Goal: Information Seeking & Learning: Learn about a topic

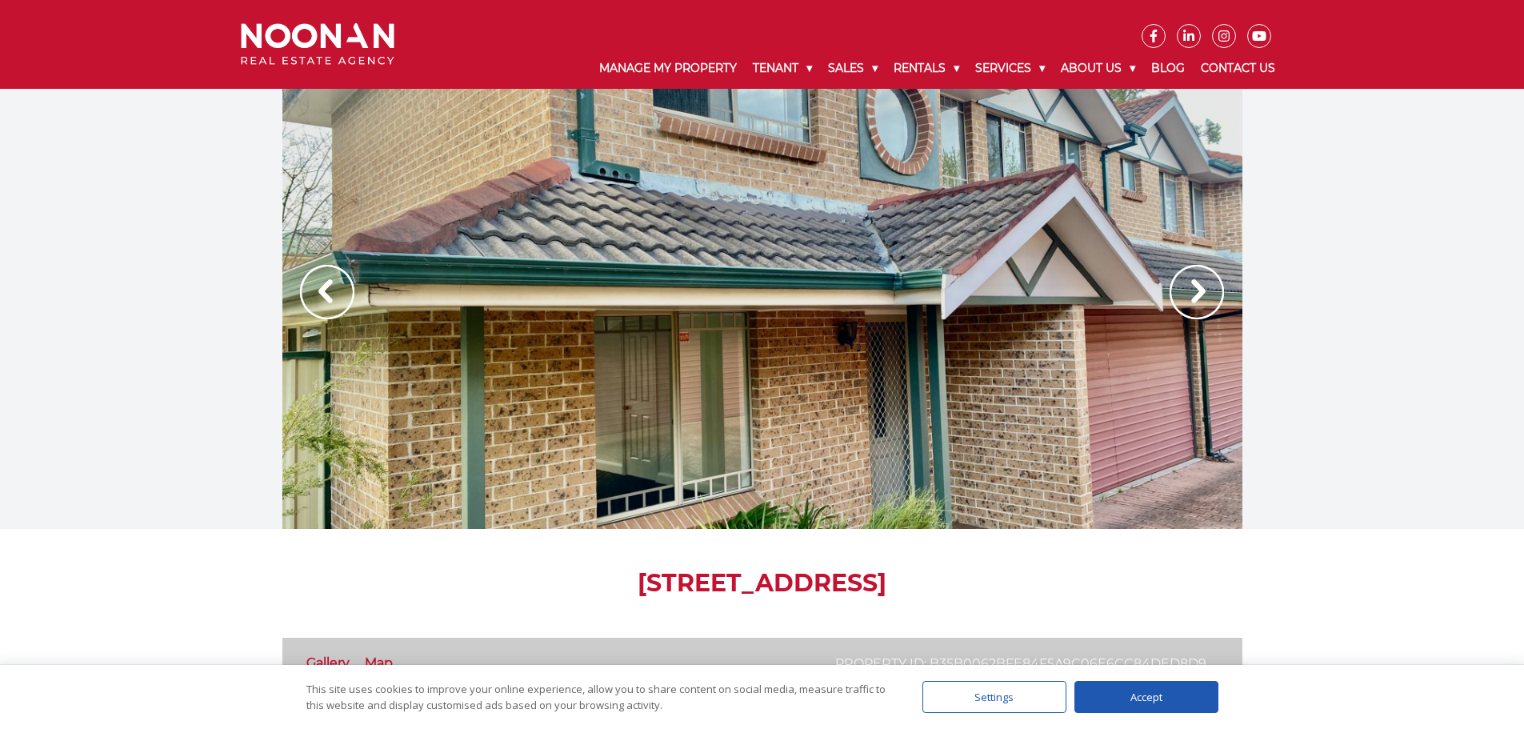
click at [1185, 314] on img at bounding box center [1197, 292] width 54 height 54
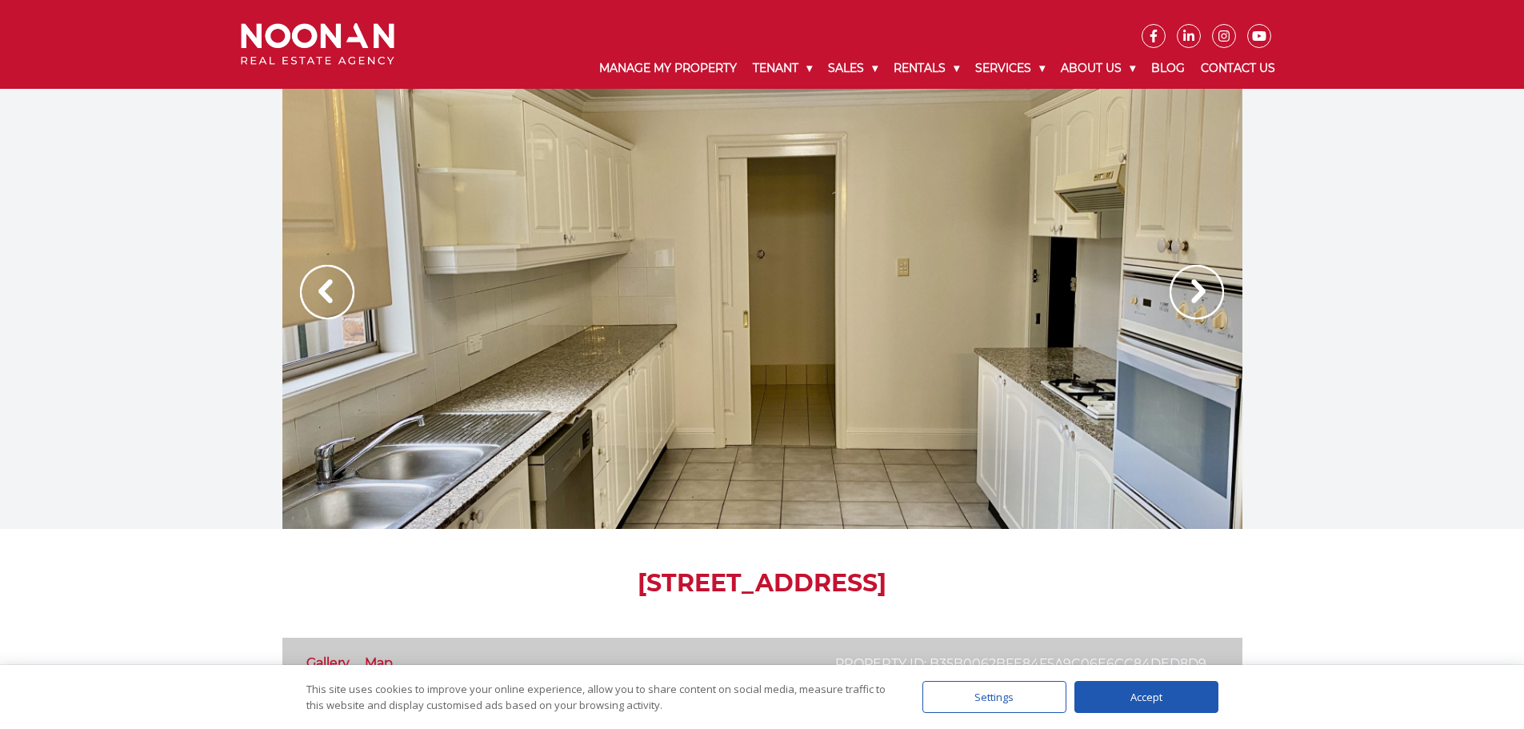
click at [1191, 311] on img at bounding box center [1197, 292] width 54 height 54
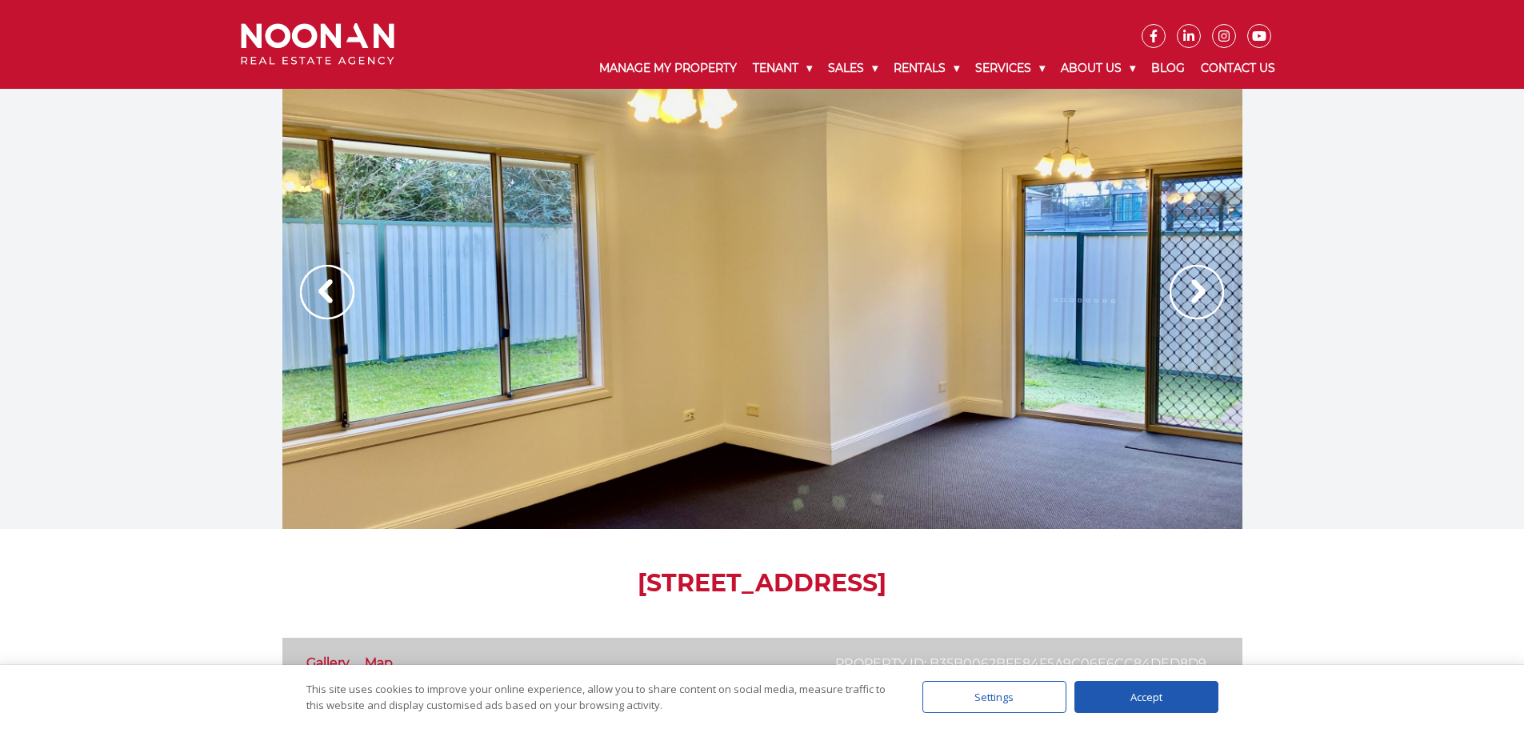
click at [1191, 311] on img at bounding box center [1197, 292] width 54 height 54
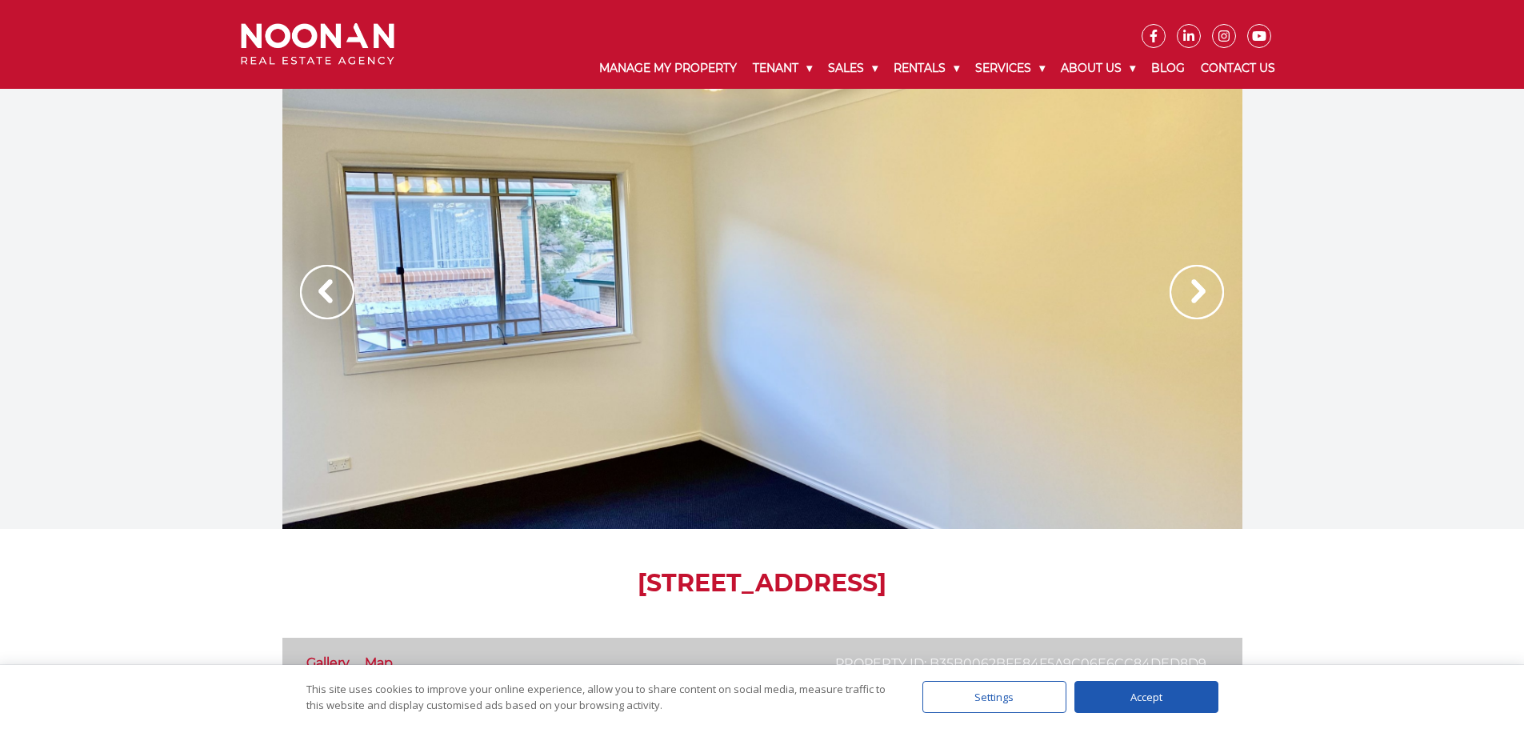
click at [1191, 311] on img at bounding box center [1197, 292] width 54 height 54
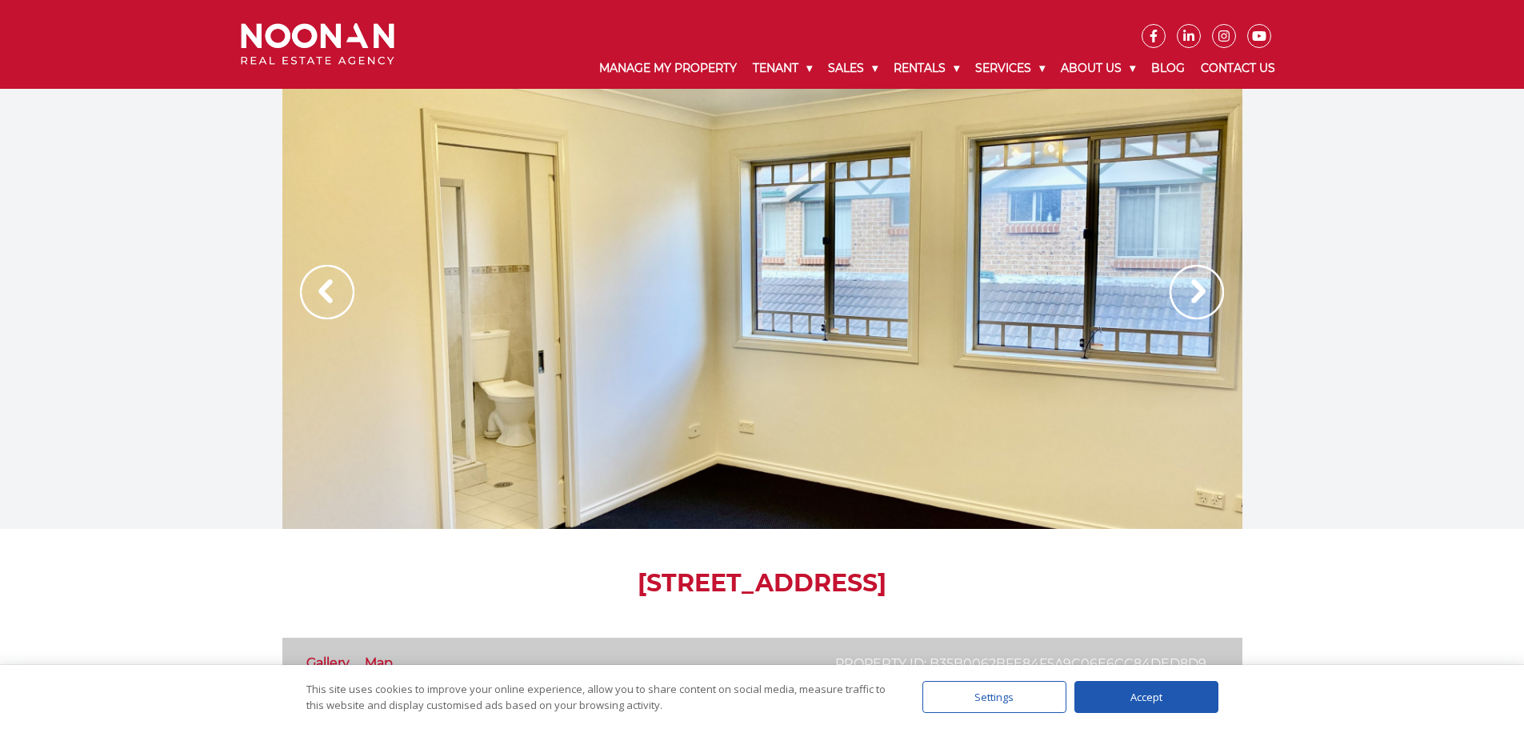
click at [1191, 311] on img at bounding box center [1197, 292] width 54 height 54
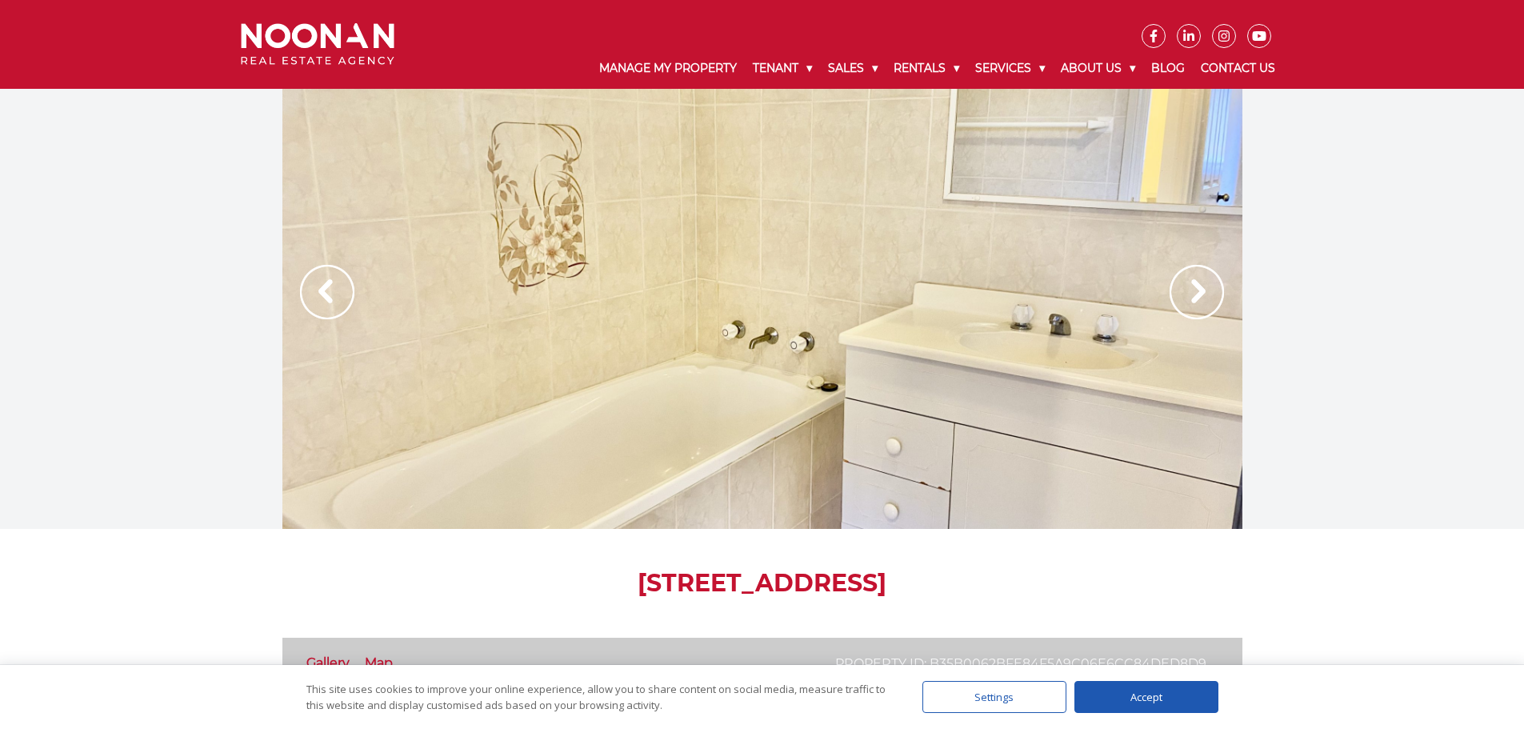
click at [1191, 311] on img at bounding box center [1197, 292] width 54 height 54
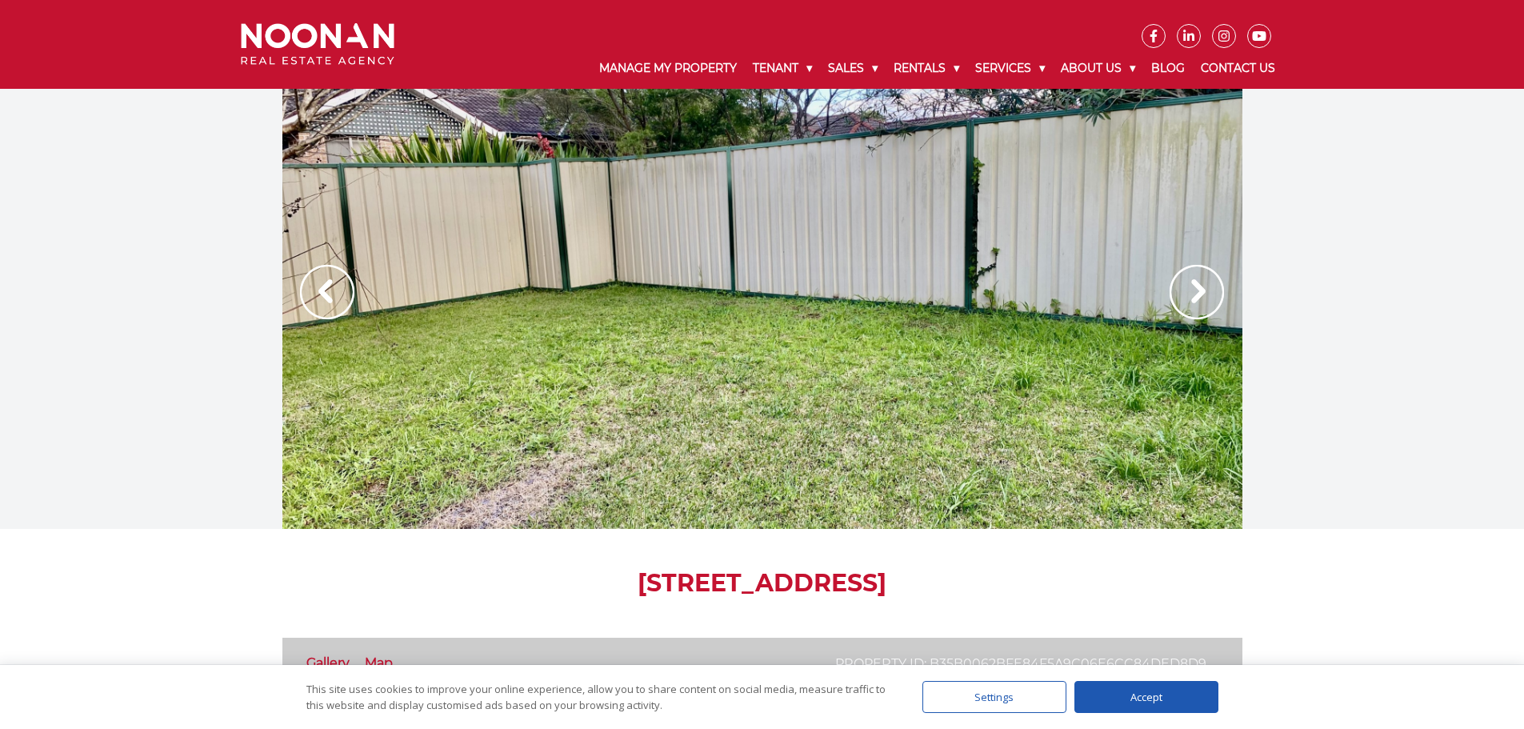
click at [1191, 311] on img at bounding box center [1197, 292] width 54 height 54
